Goal: Transaction & Acquisition: Obtain resource

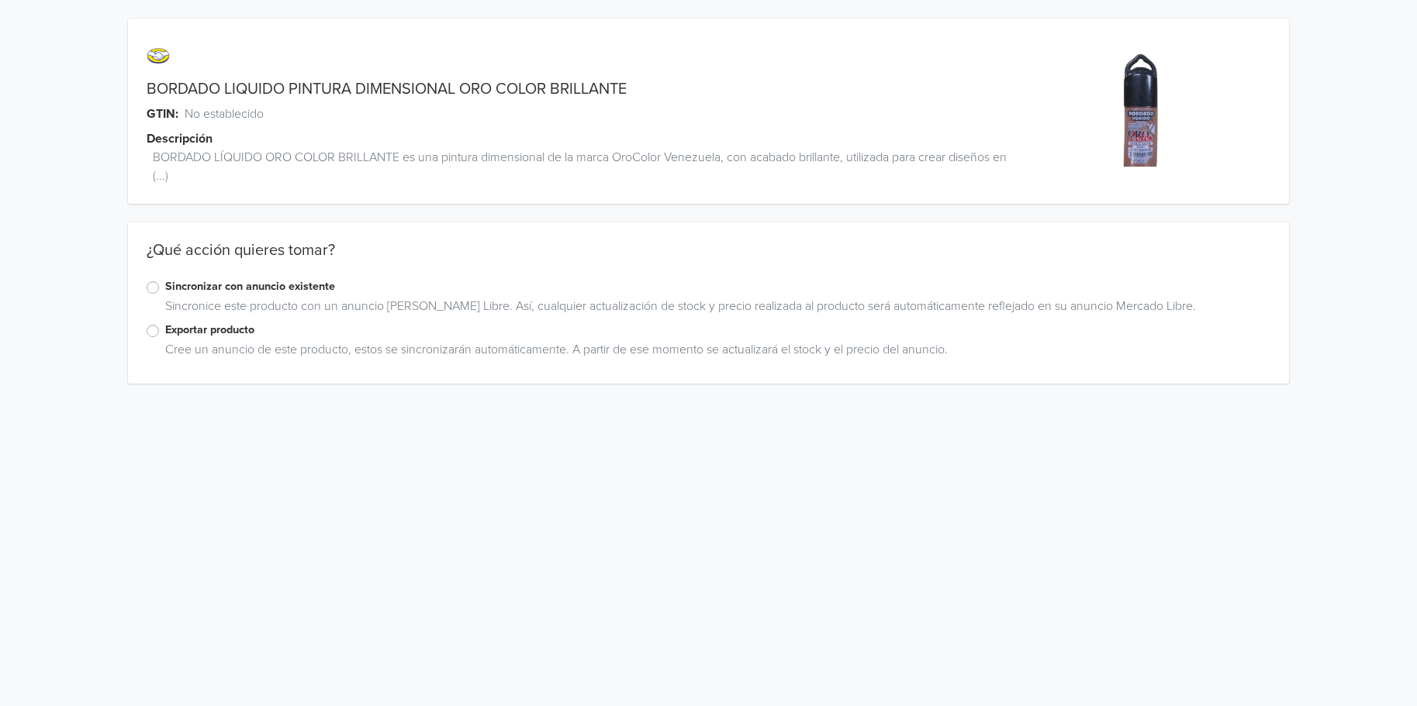
click at [165, 333] on label "Exportar producto" at bounding box center [718, 330] width 1106 height 17
click at [0, 0] on input "Exportar producto" at bounding box center [0, 0] width 0 height 0
click at [165, 333] on label "Exportar producto" at bounding box center [718, 330] width 1106 height 17
click at [0, 0] on input "Exportar producto" at bounding box center [0, 0] width 0 height 0
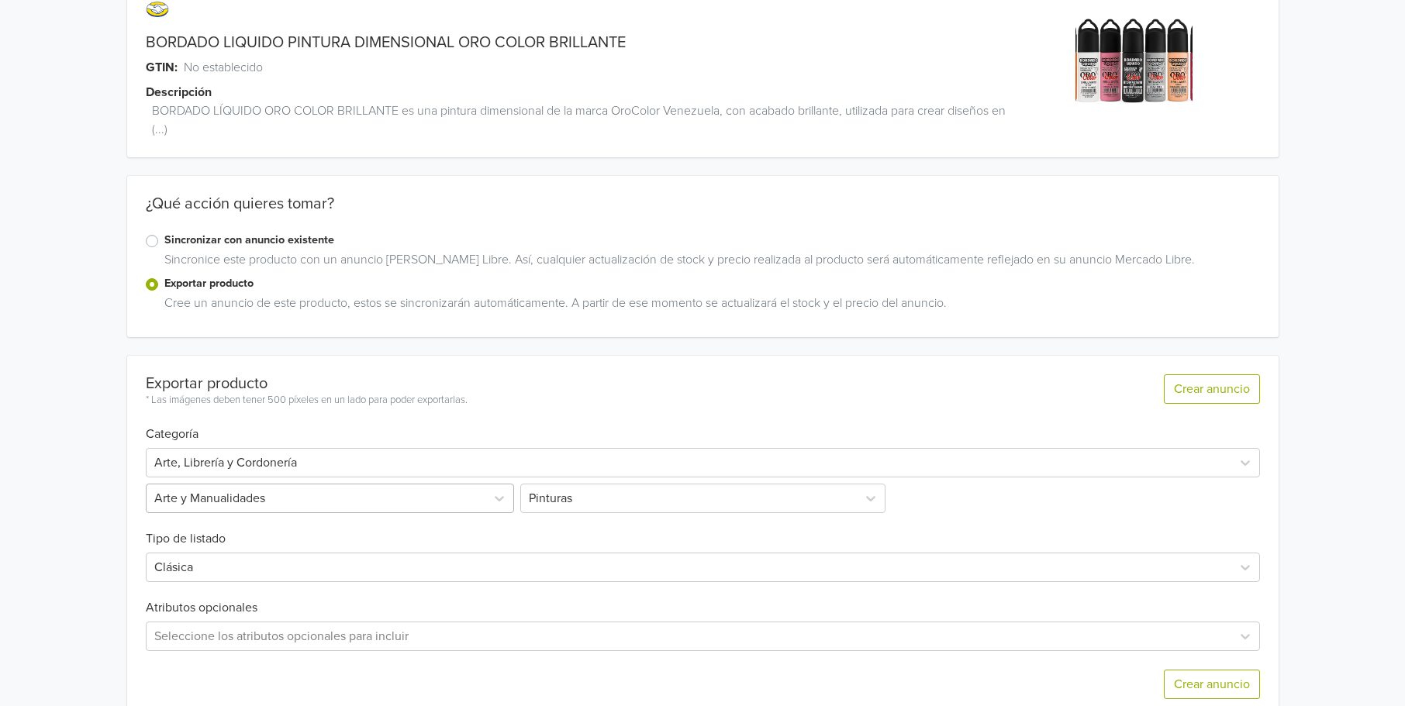
scroll to position [77, 0]
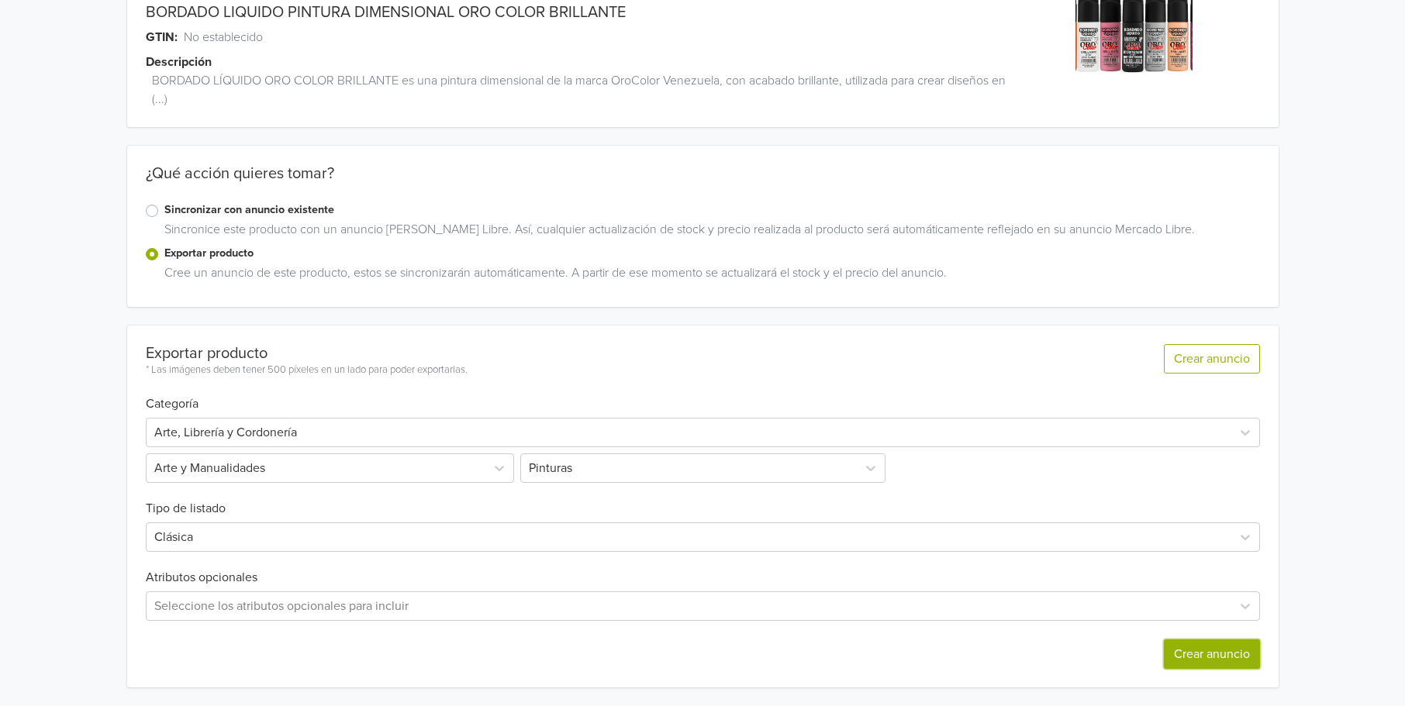
click at [1181, 651] on button "Crear anuncio" at bounding box center [1212, 654] width 96 height 29
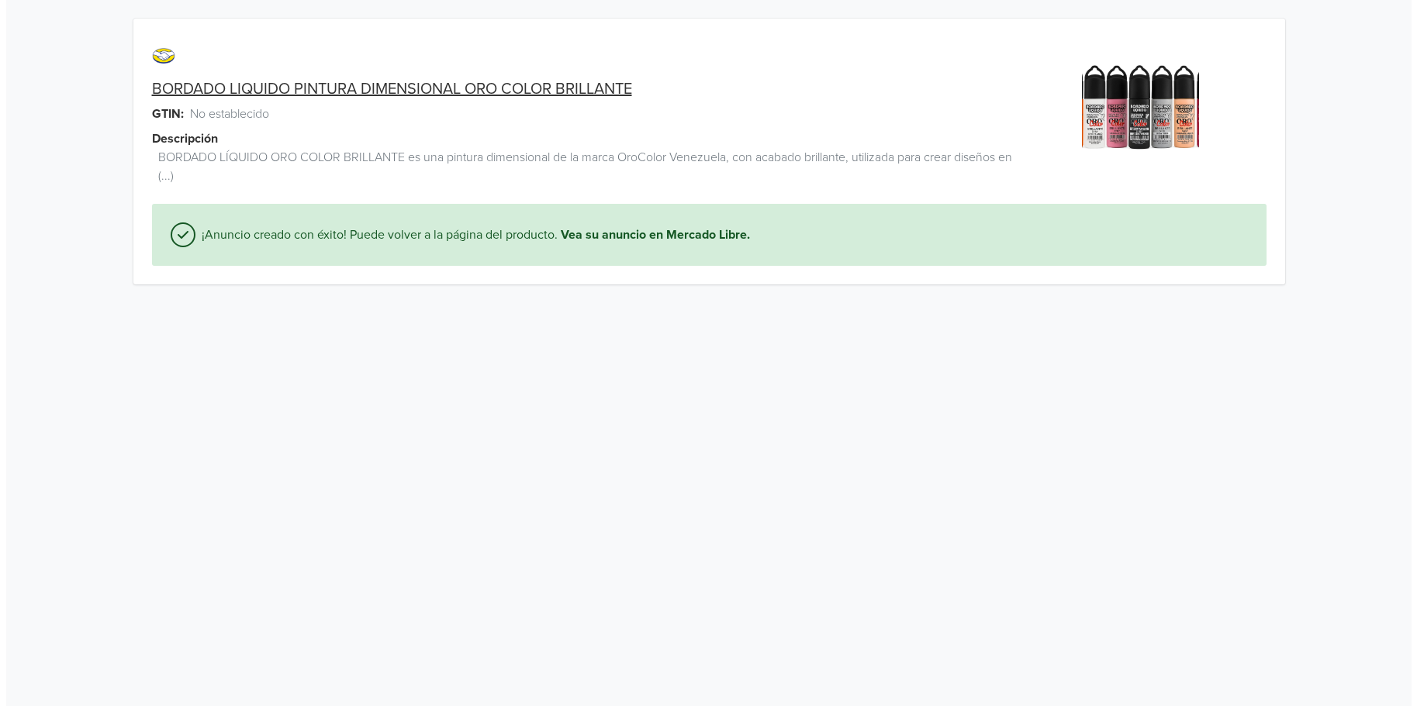
scroll to position [0, 0]
click at [985, 303] on html "BORDADO LIQUIDO PINTURA DIMENSIONAL ORO COLOR BRILLANTE GTIN: No establecido De…" at bounding box center [708, 151] width 1417 height 303
click at [521, 95] on link "BORDADO LIQUIDO PINTURA DIMENSIONAL ORO COLOR BRILLANTE" at bounding box center [387, 89] width 480 height 19
